Goal: Information Seeking & Learning: Learn about a topic

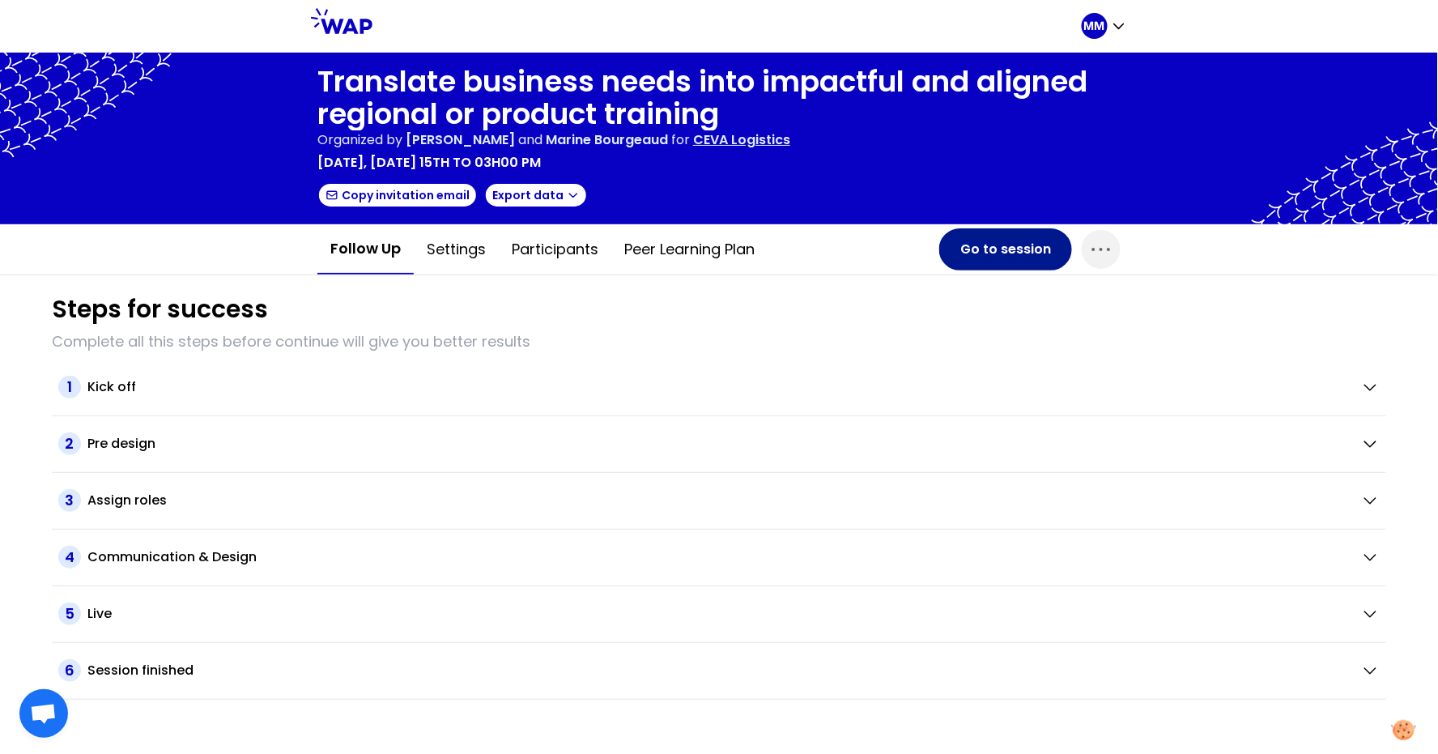
click at [1002, 244] on button "Go to session" at bounding box center [1006, 249] width 133 height 42
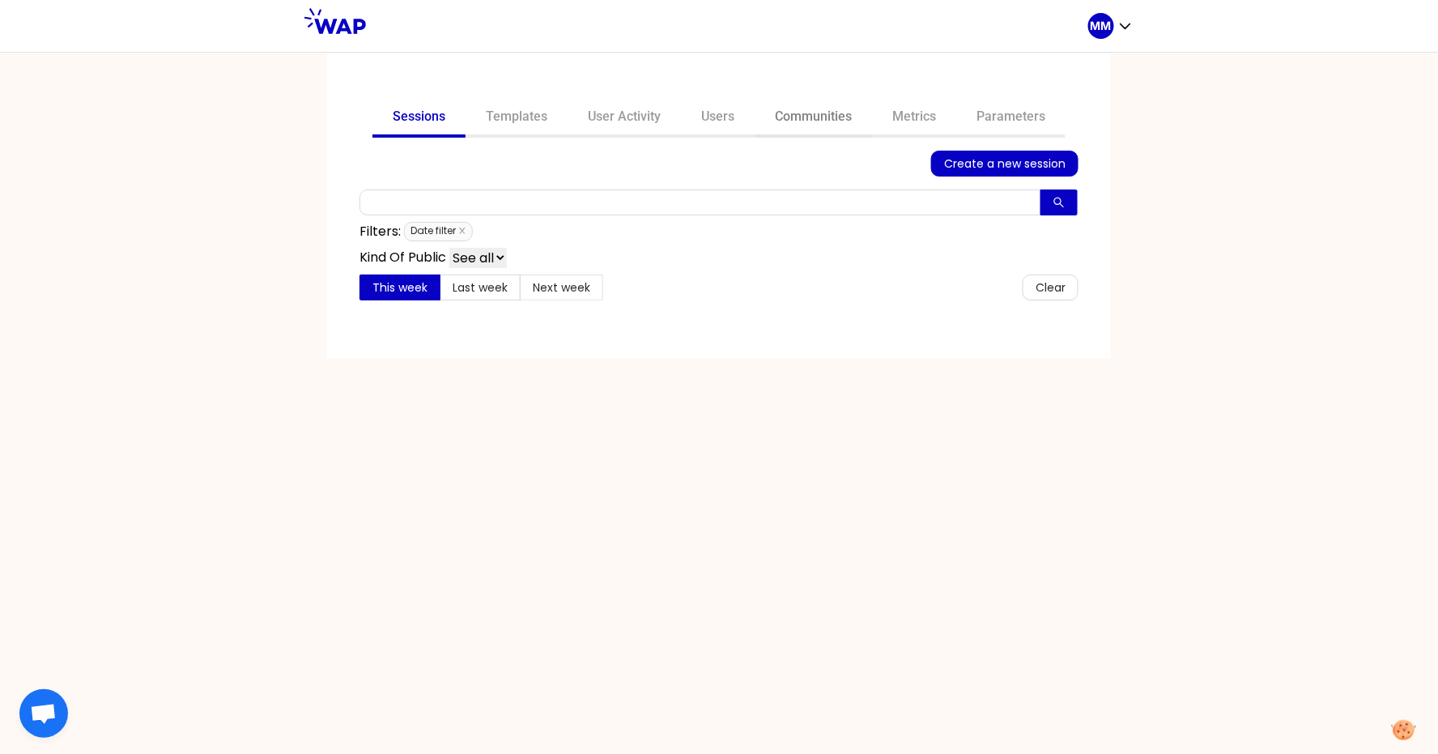
click at [841, 105] on link "Communities" at bounding box center [813, 118] width 117 height 39
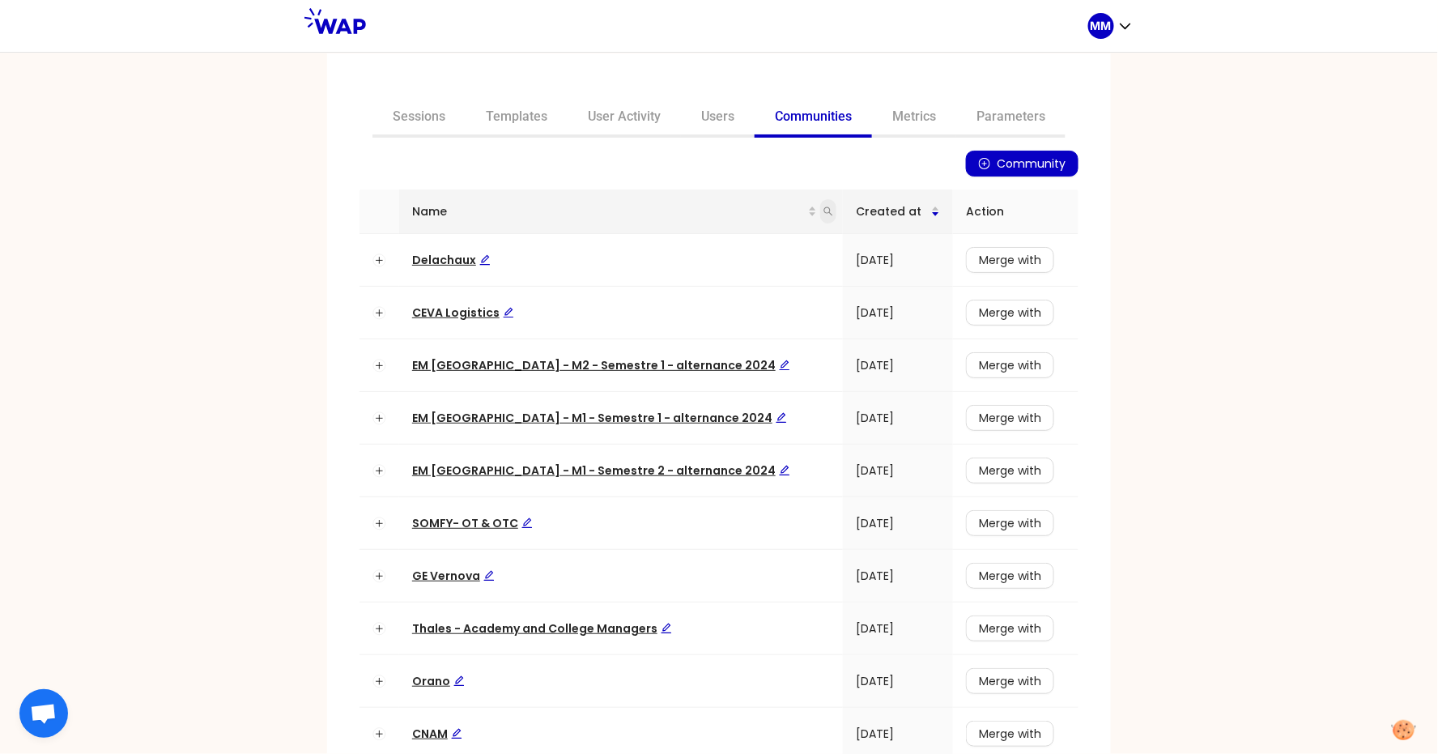
click at [820, 210] on span at bounding box center [828, 211] width 16 height 24
type input "auchan"
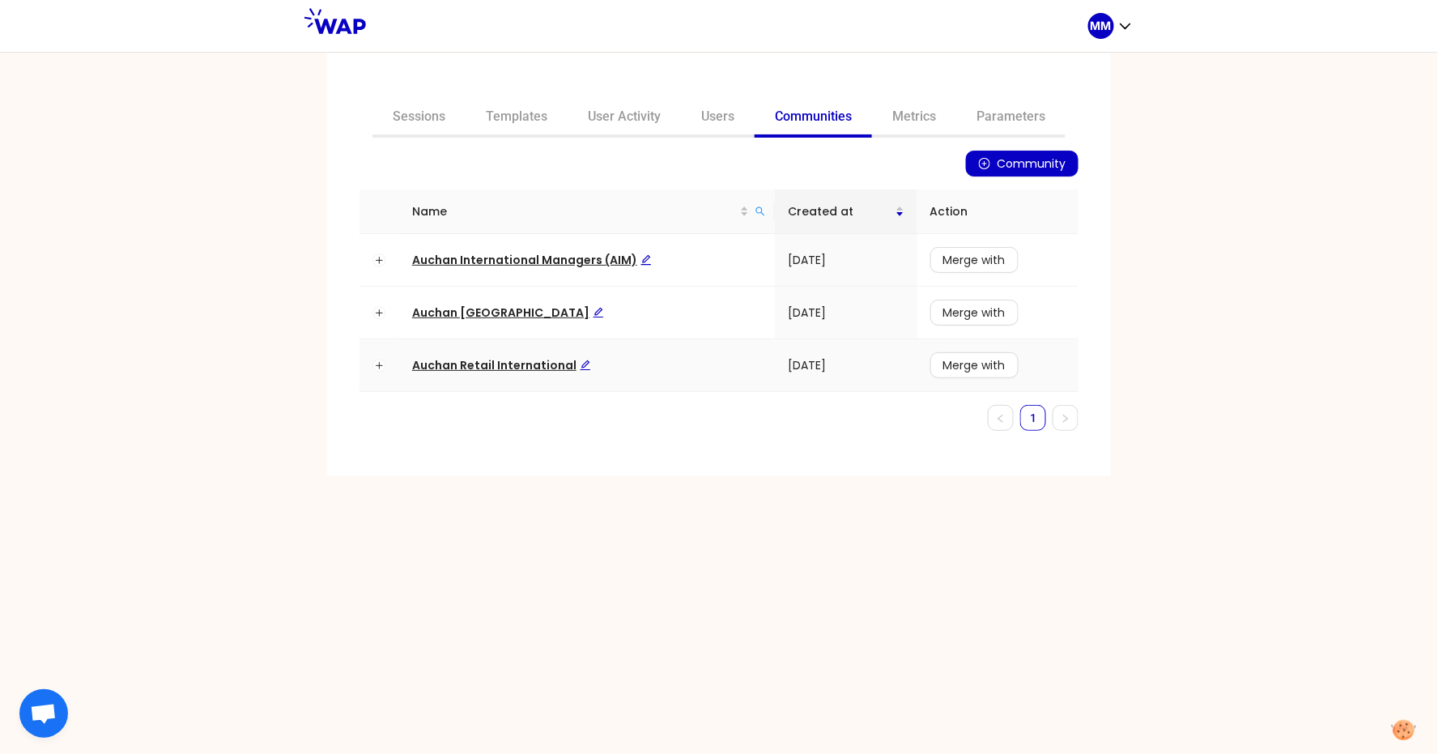
click at [537, 369] on span "Auchan Retail International" at bounding box center [501, 365] width 179 height 16
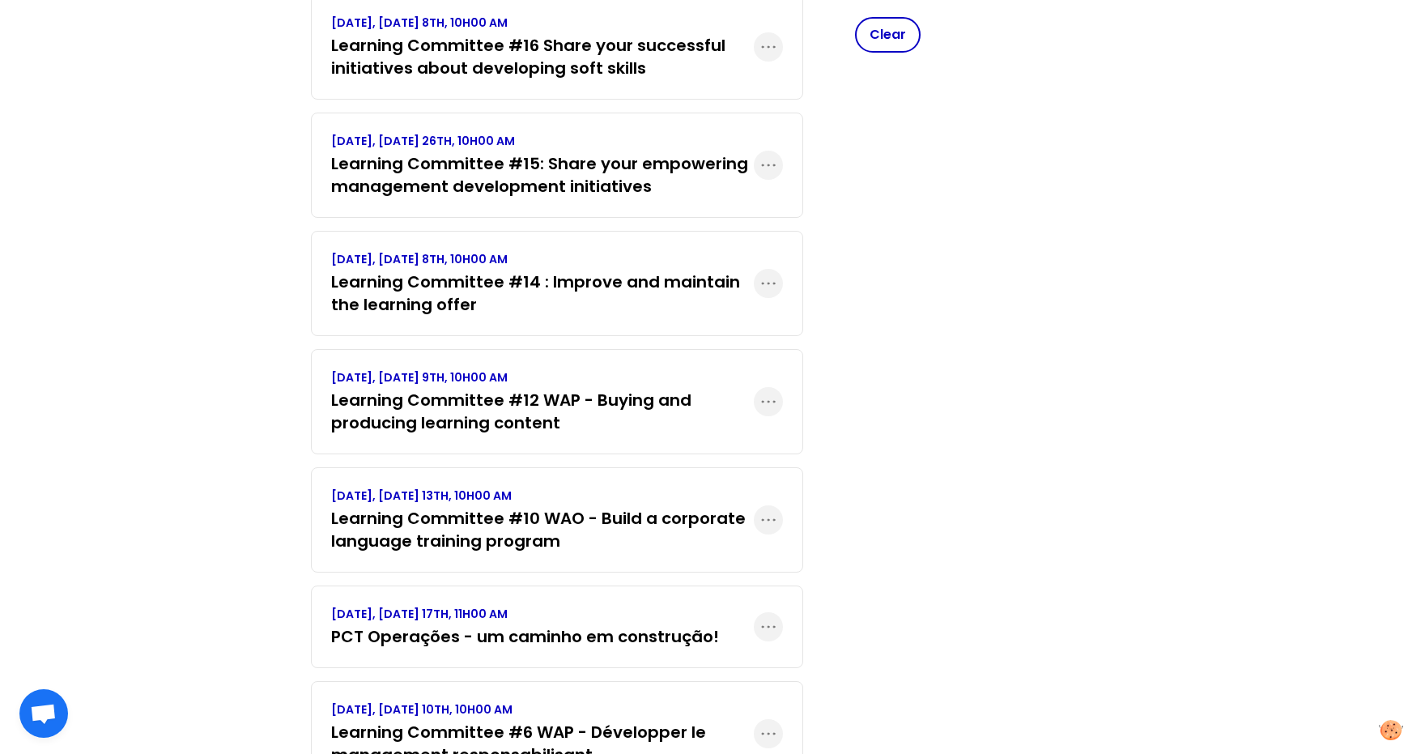
scroll to position [479, 0]
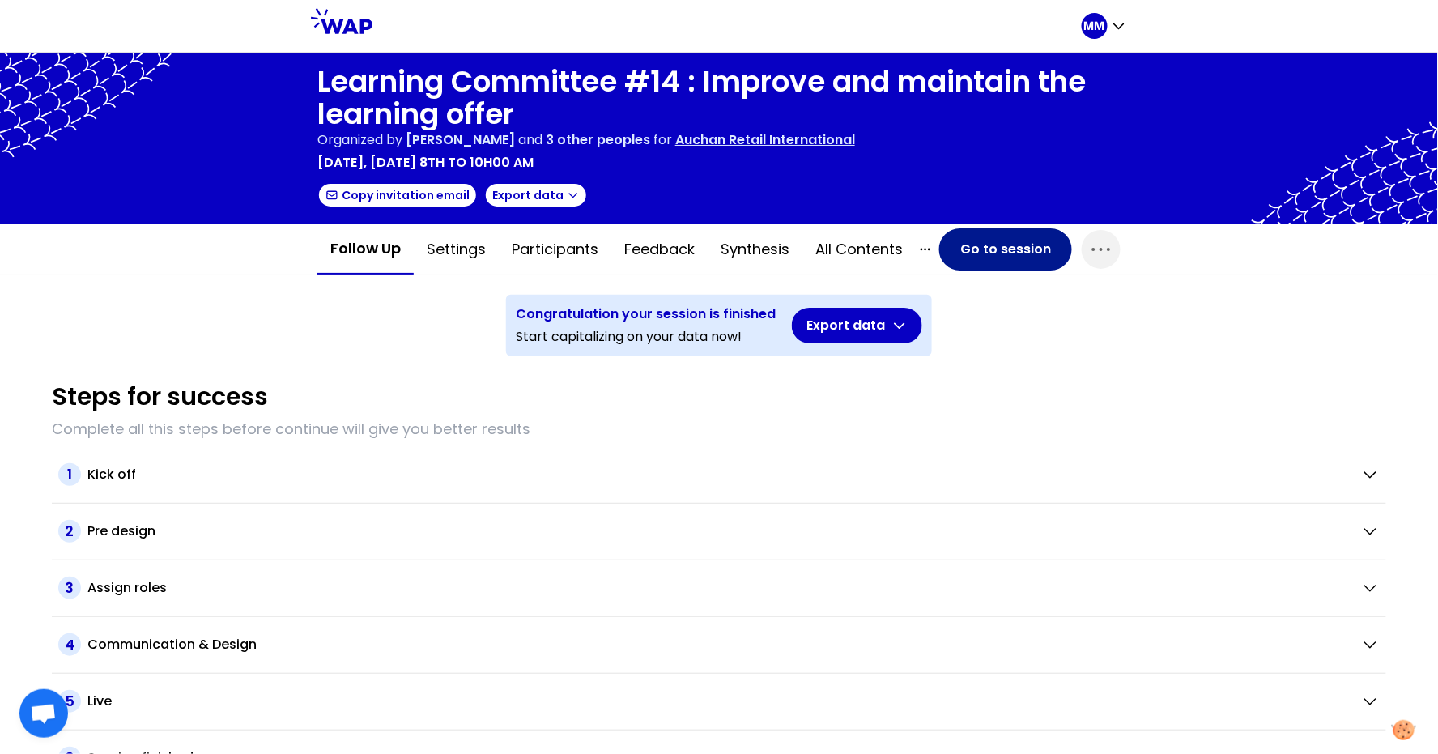
click at [1003, 247] on button "Go to session" at bounding box center [1006, 249] width 133 height 42
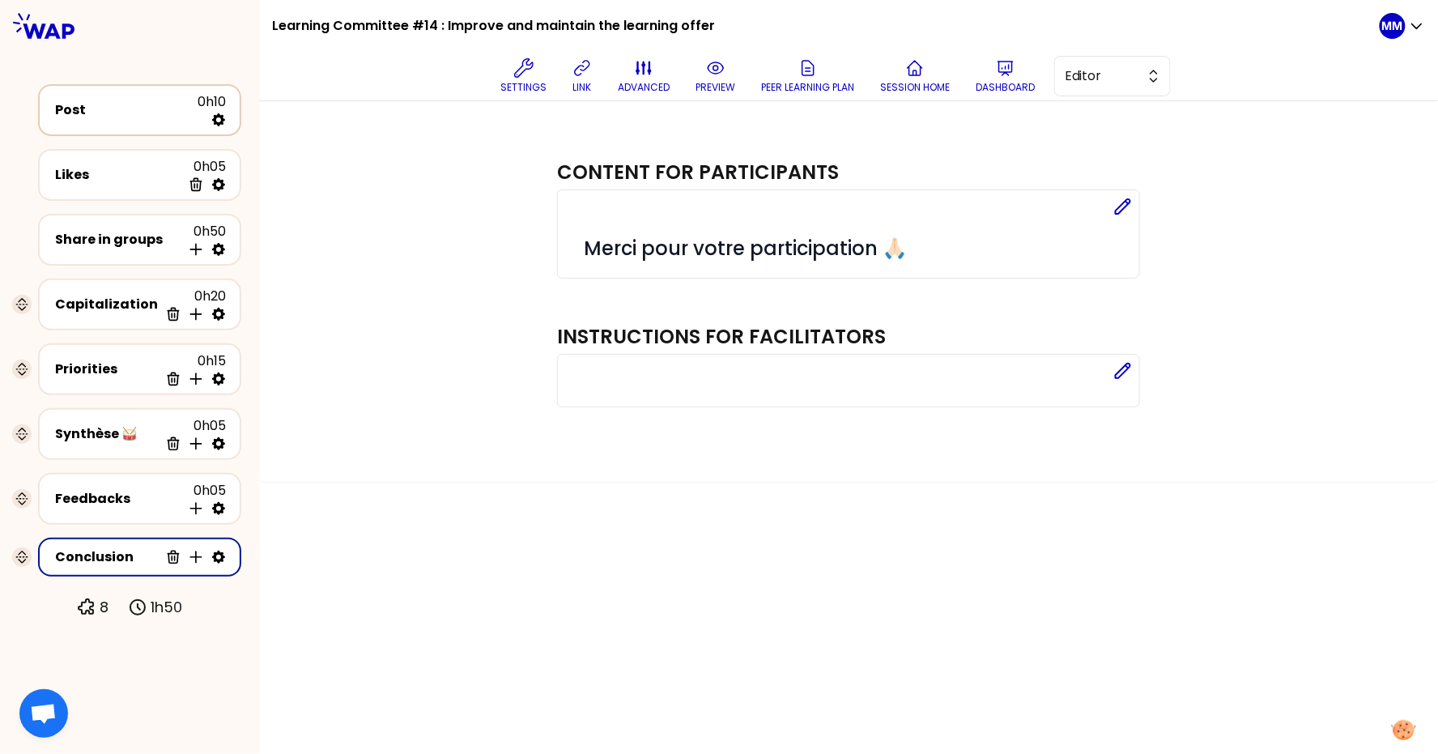
click at [134, 113] on div "Post" at bounding box center [127, 109] width 143 height 19
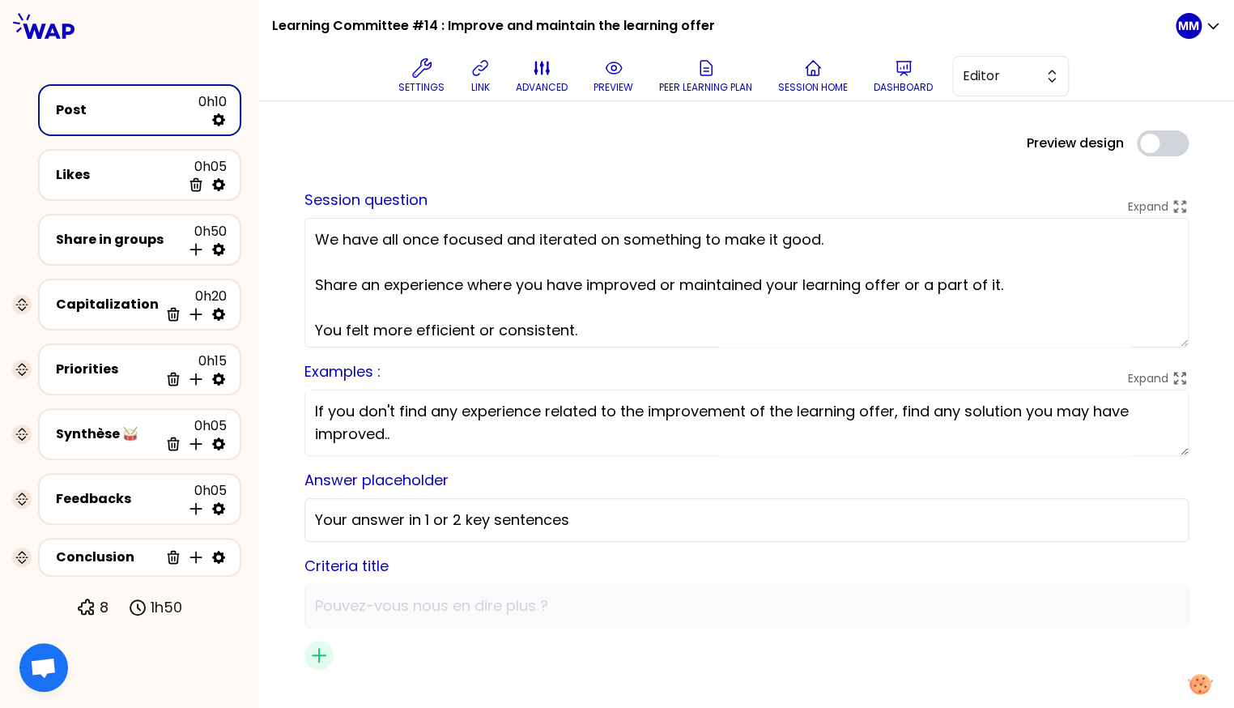
click at [441, 332] on textarea "We have all once focused and iterated on something to make it good. Share an ex…" at bounding box center [747, 283] width 884 height 130
click at [906, 81] on p "Dashboard" at bounding box center [903, 87] width 59 height 13
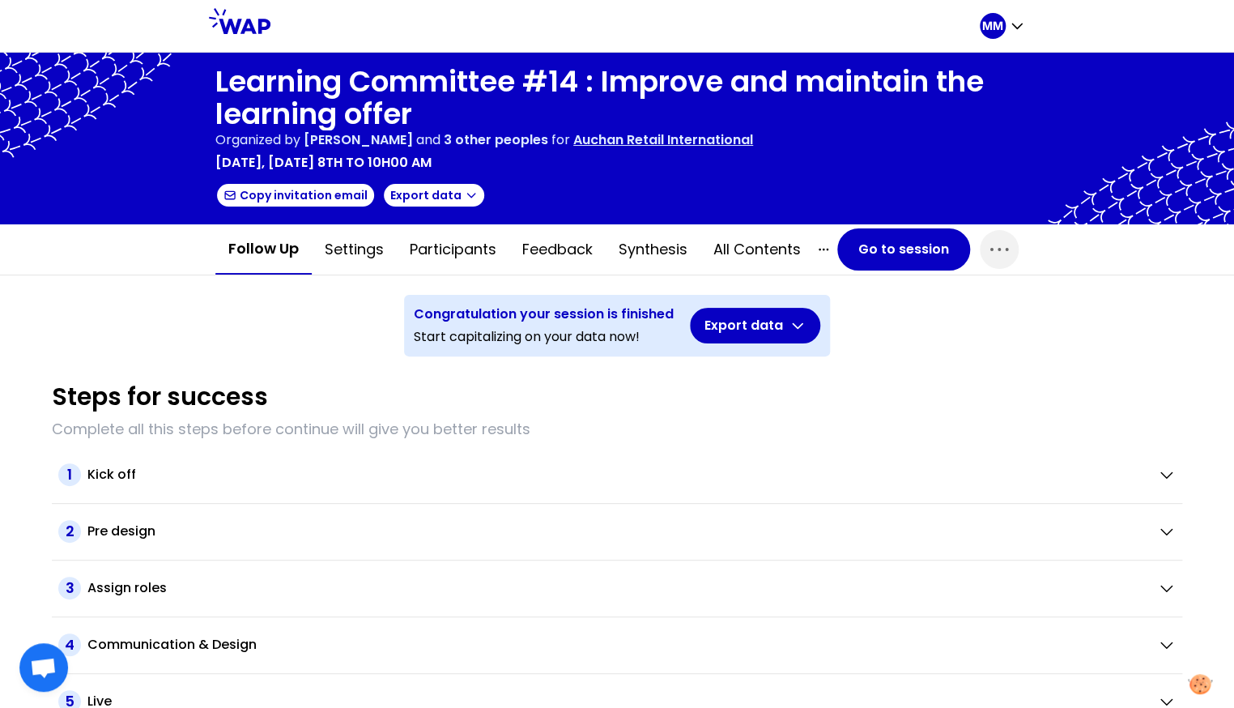
click at [631, 140] on p "Auchan Retail International" at bounding box center [663, 139] width 180 height 19
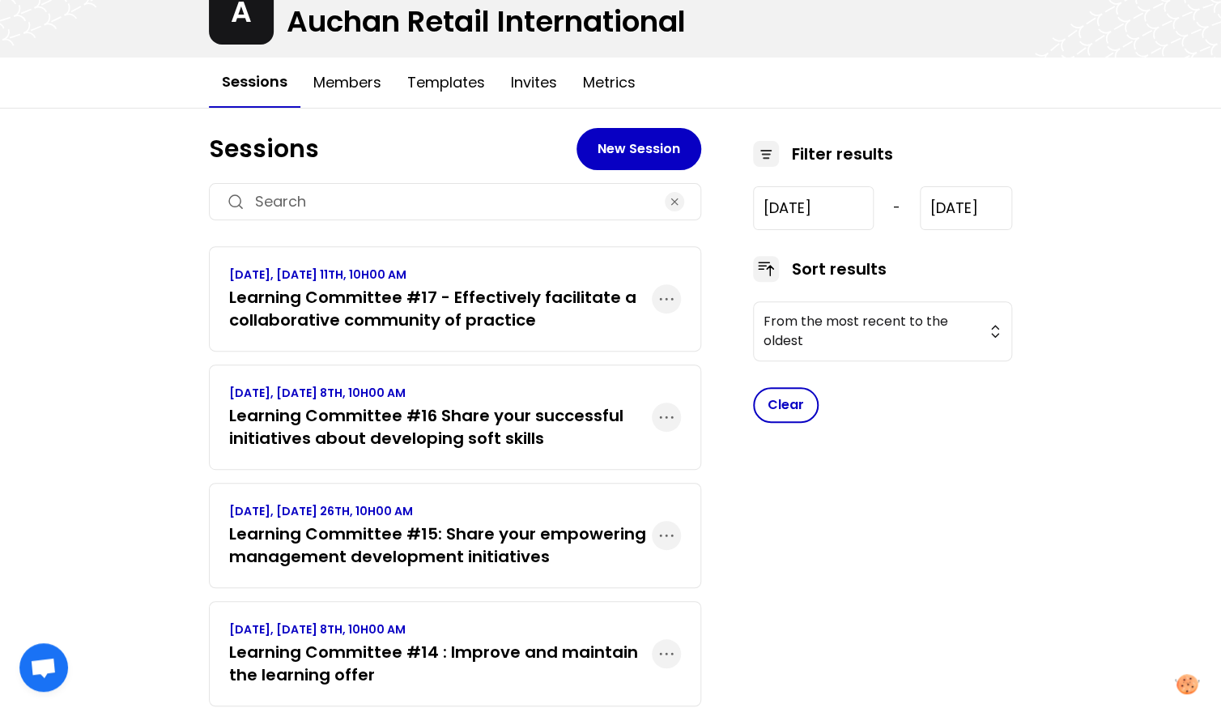
scroll to position [122, 0]
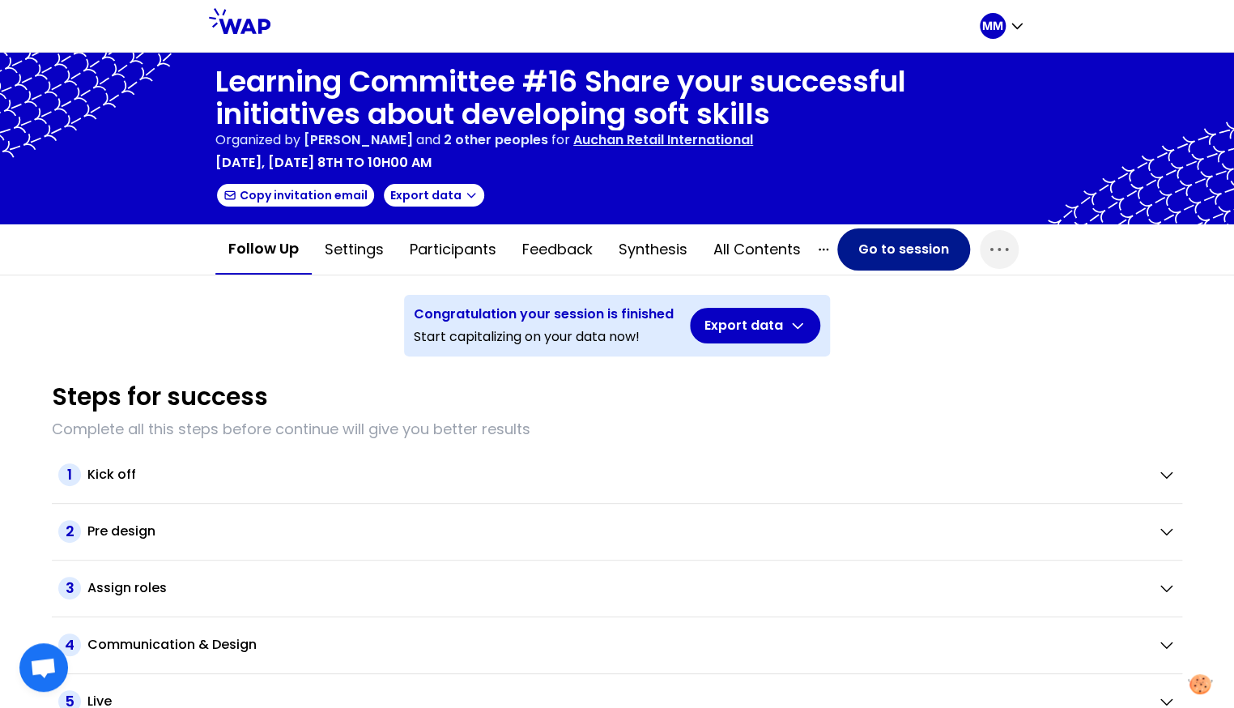
click at [893, 250] on button "Go to session" at bounding box center [903, 249] width 133 height 42
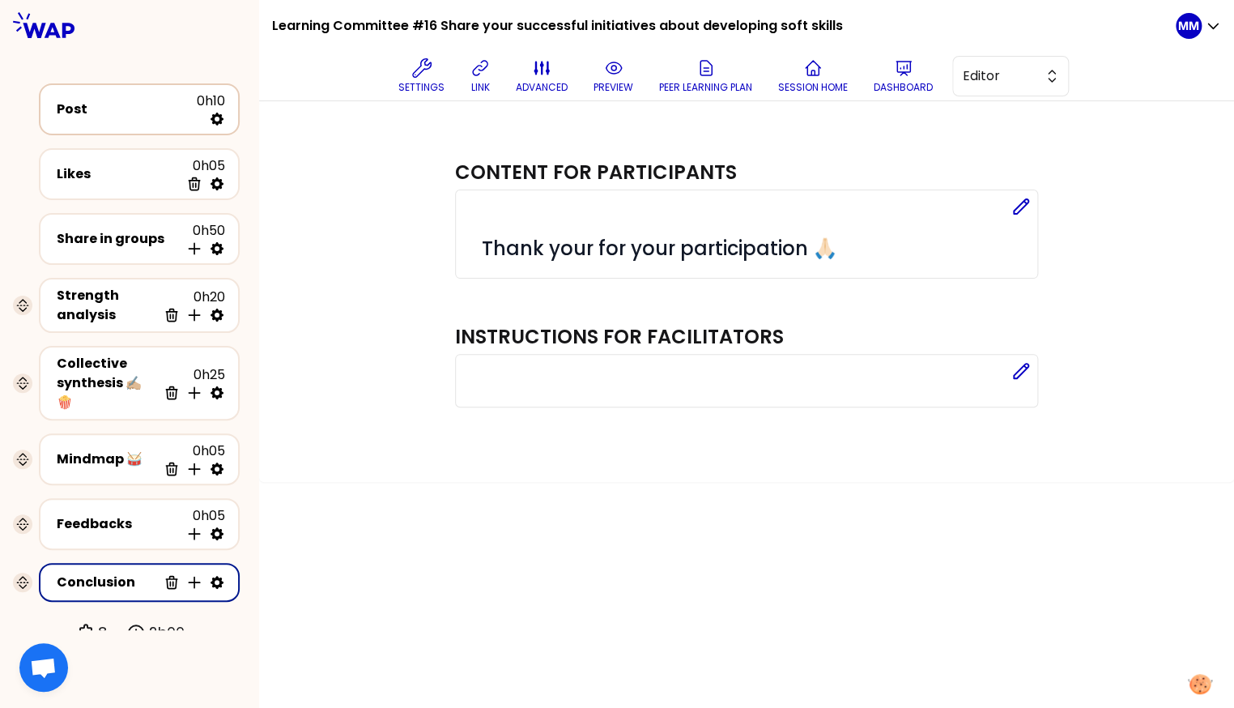
click at [123, 123] on div "Post 0h10" at bounding box center [139, 110] width 172 height 36
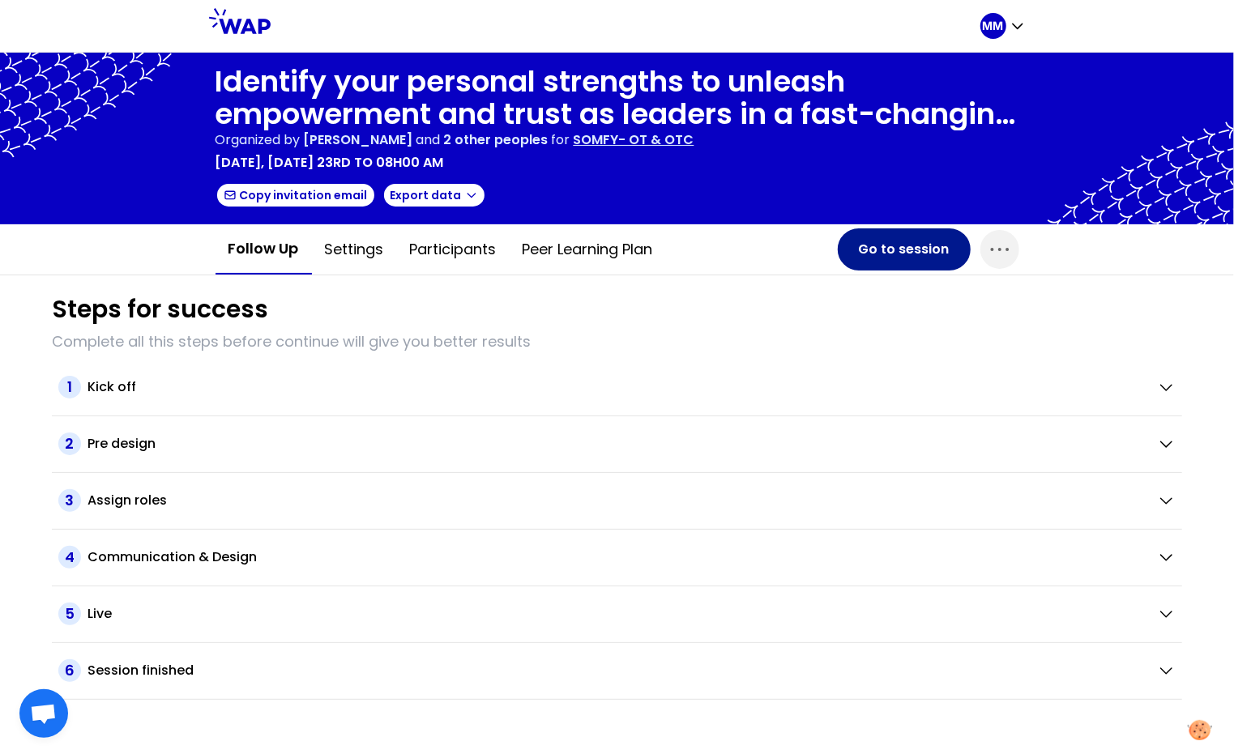
click at [907, 247] on button "Go to session" at bounding box center [903, 249] width 133 height 42
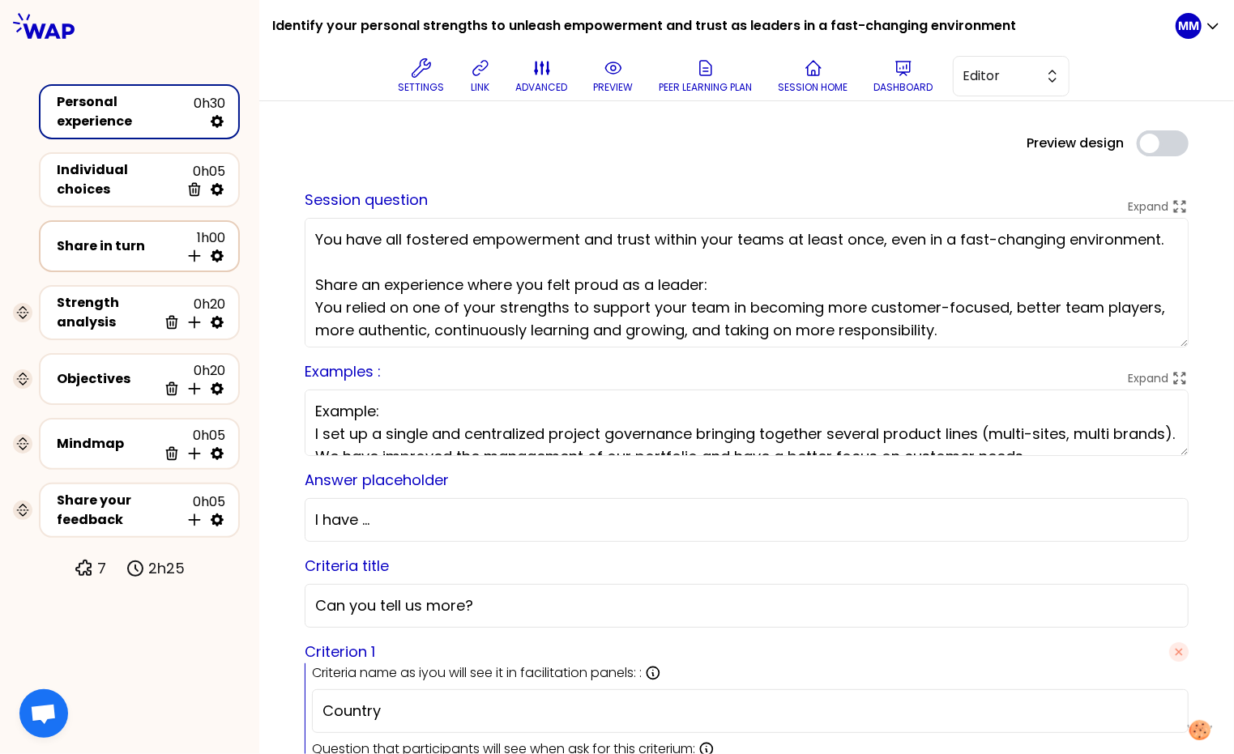
click at [220, 249] on icon at bounding box center [217, 255] width 13 height 13
select select "4"
select select "5"
select select "all"
select select "false"
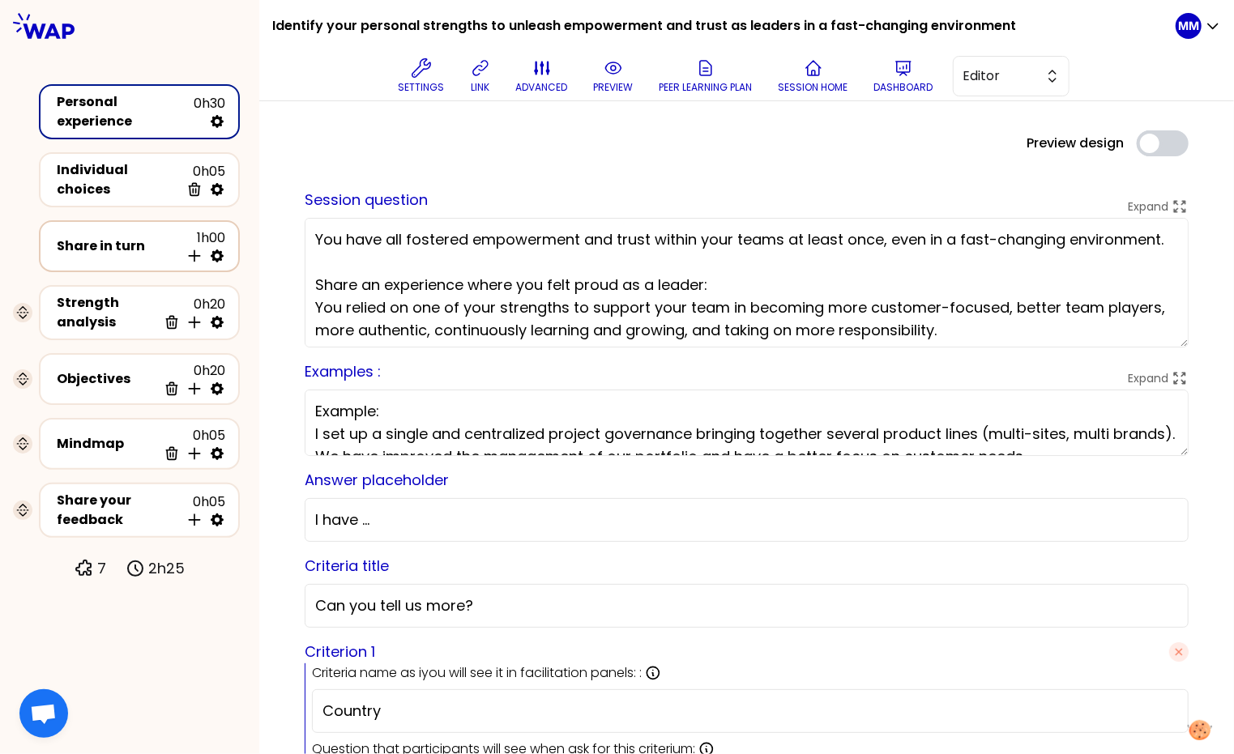
select select "Each"
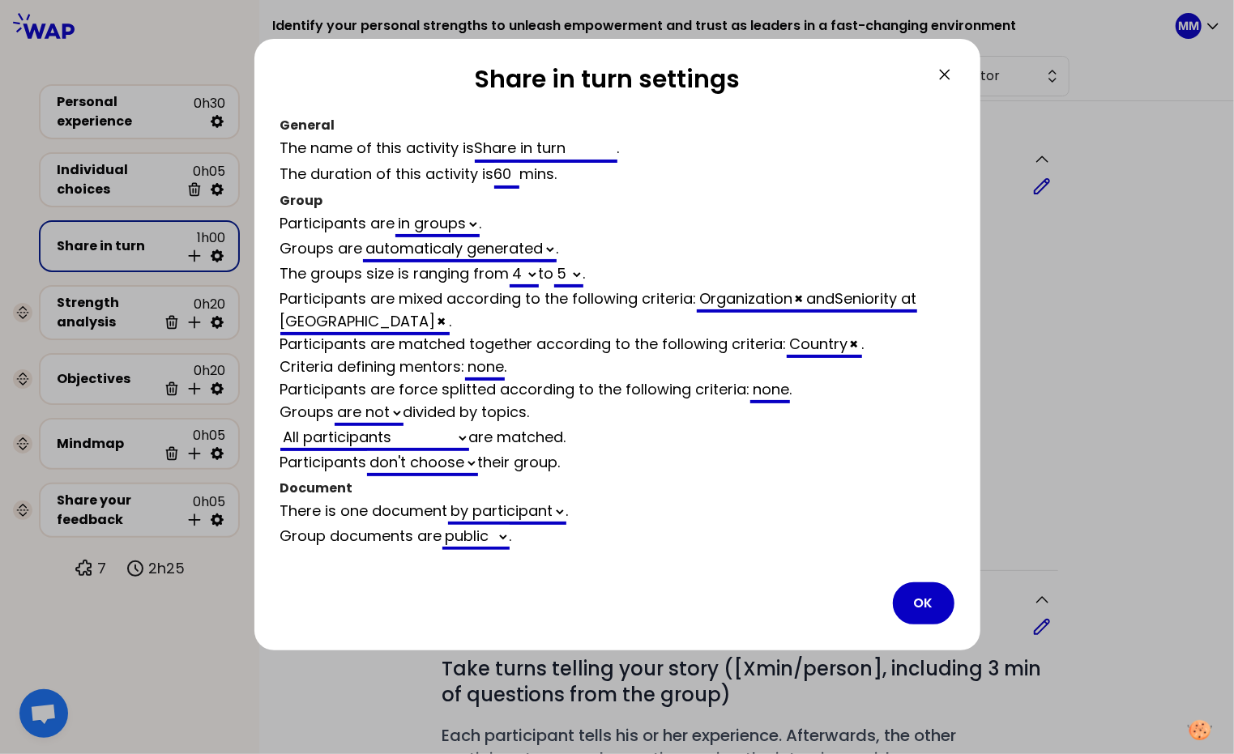
select select "4"
select select "5"
select select "all"
select select "false"
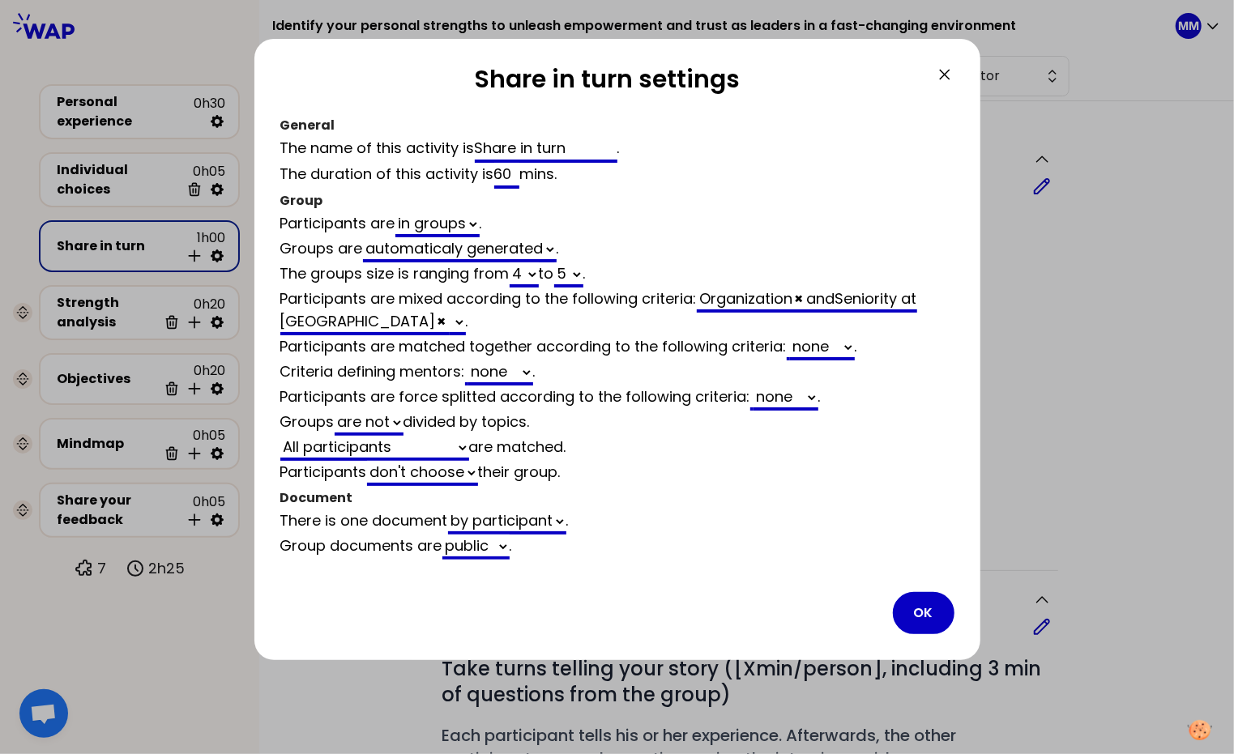
select select "4"
select select "5"
select select "all"
select select "false"
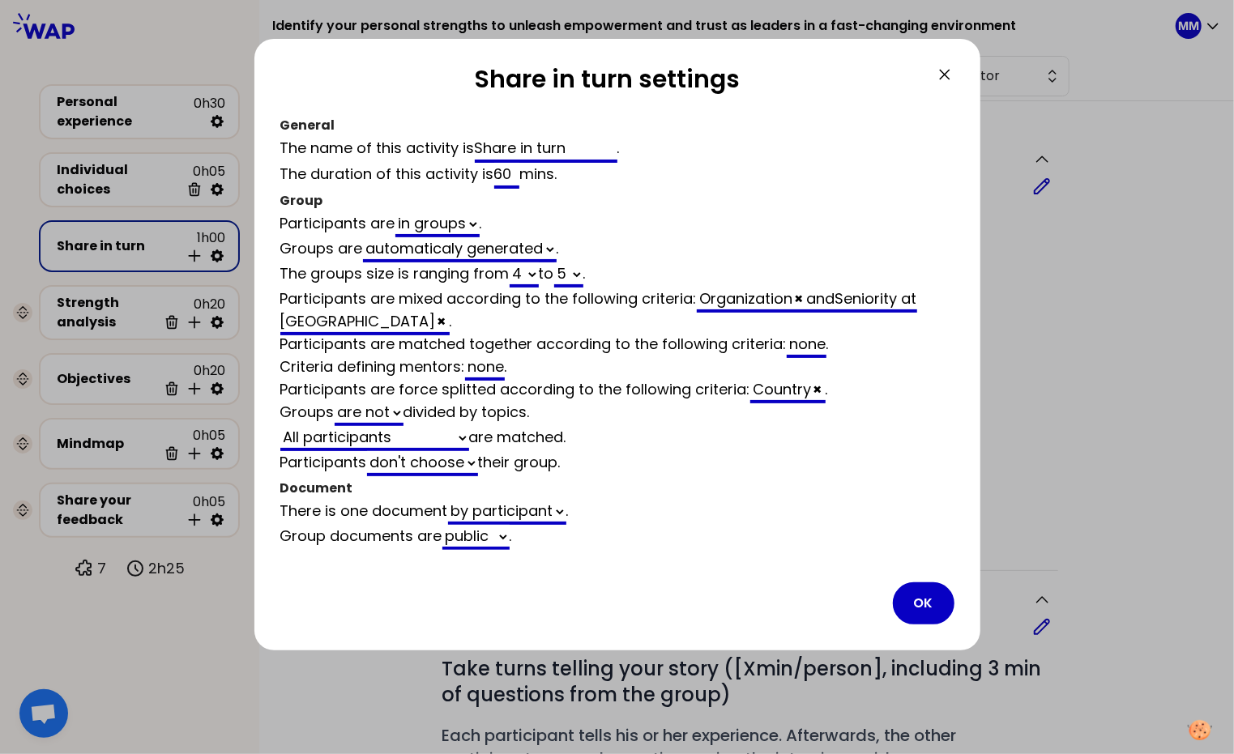
select select "4"
select select "5"
select select "all"
select select "false"
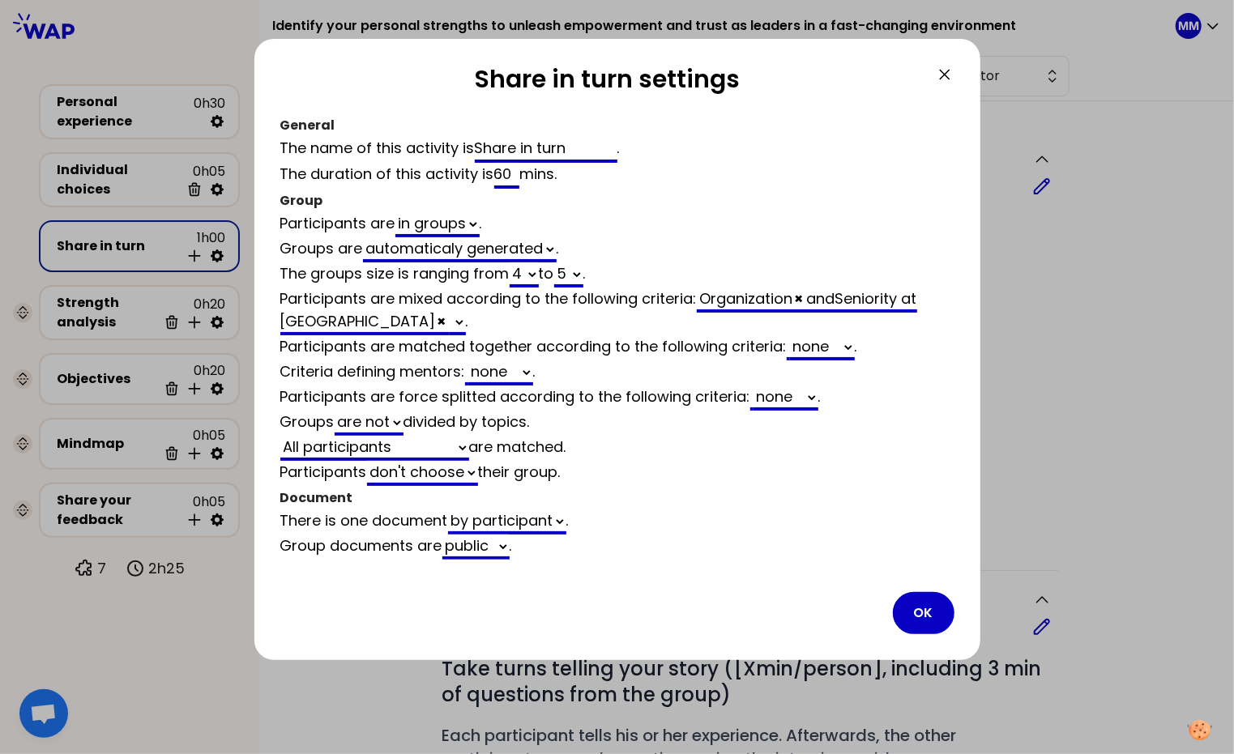
select select "4"
select select "5"
select select "all"
select select "false"
select select "4"
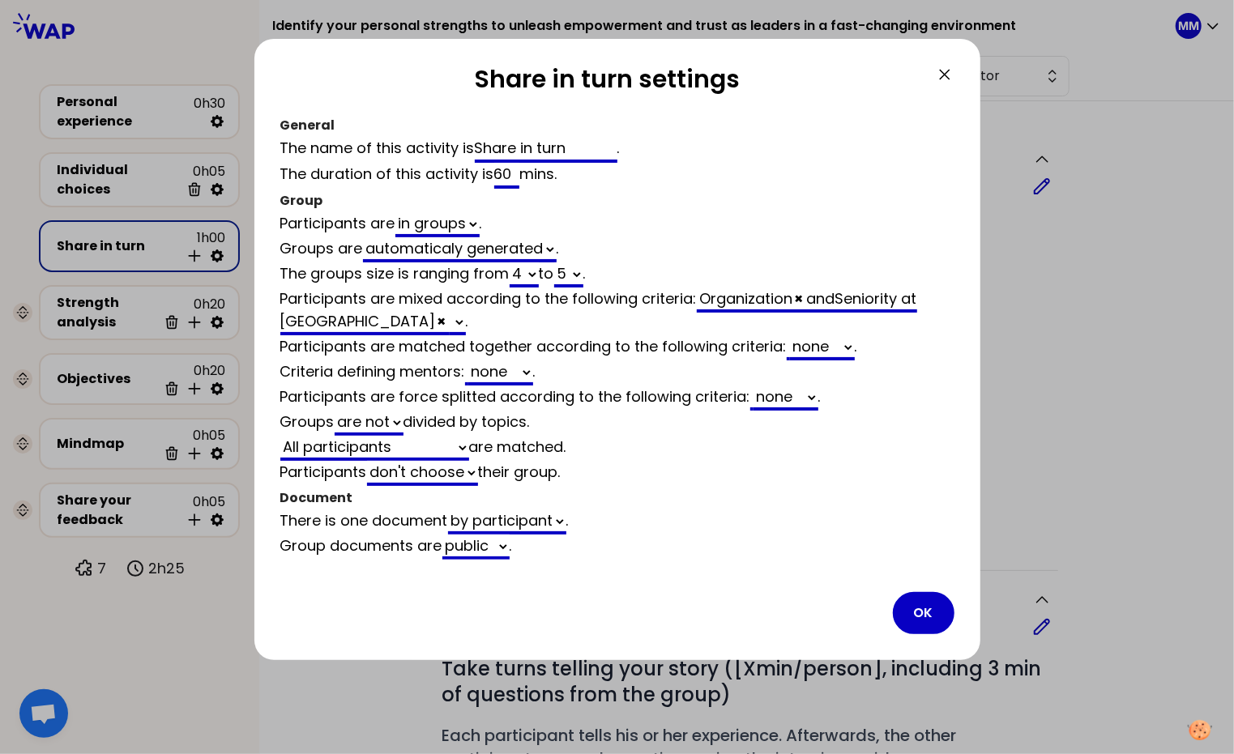
select select "5"
select select "all"
select select "false"
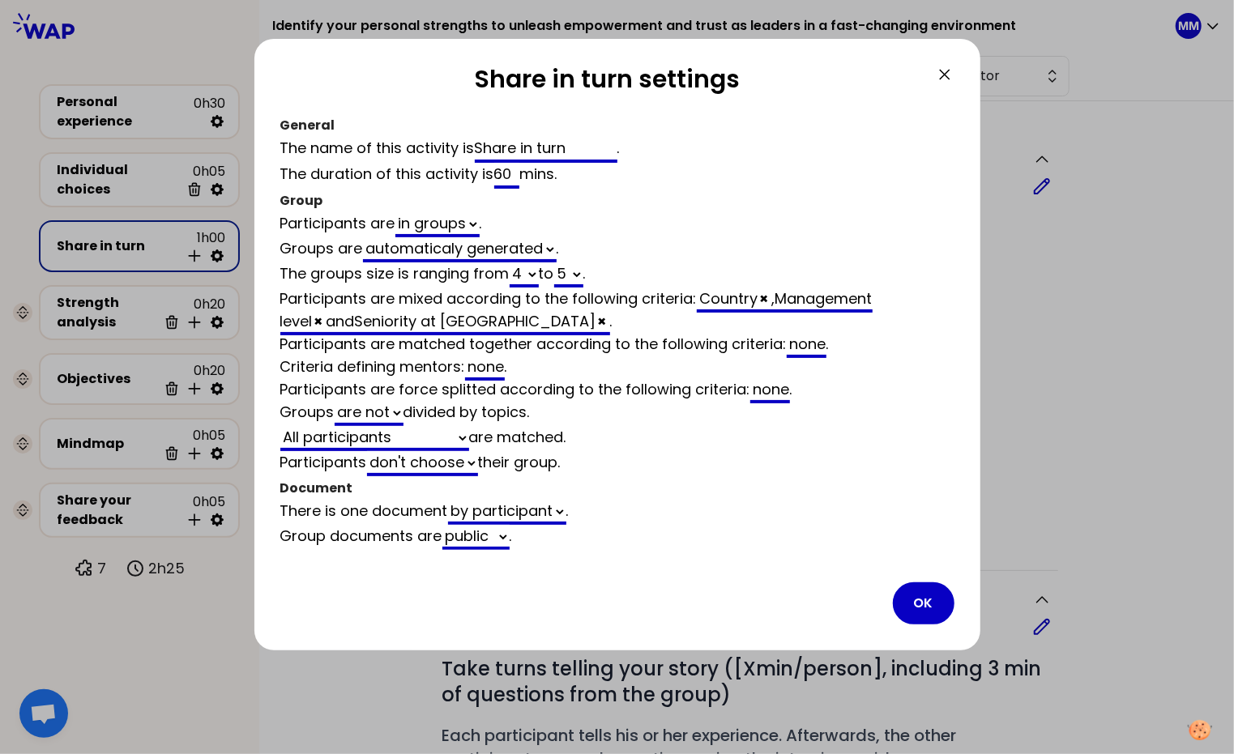
select select "4"
select select "5"
select select "all"
select select "false"
